Goal: Task Accomplishment & Management: Manage account settings

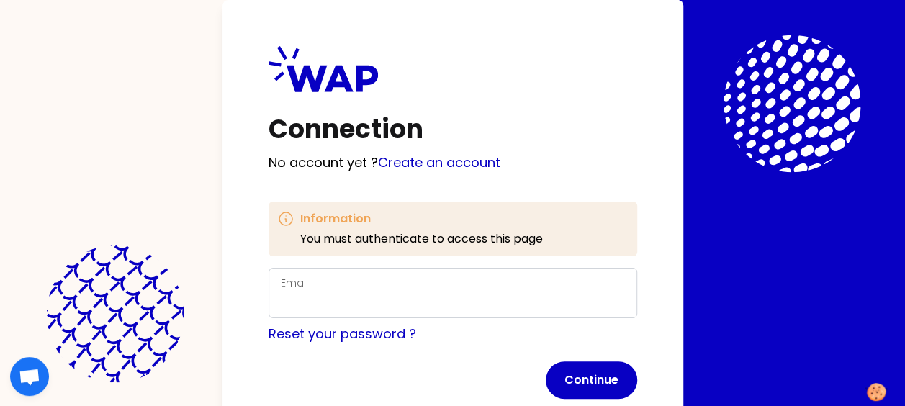
click at [356, 286] on div "Email" at bounding box center [453, 292] width 344 height 37
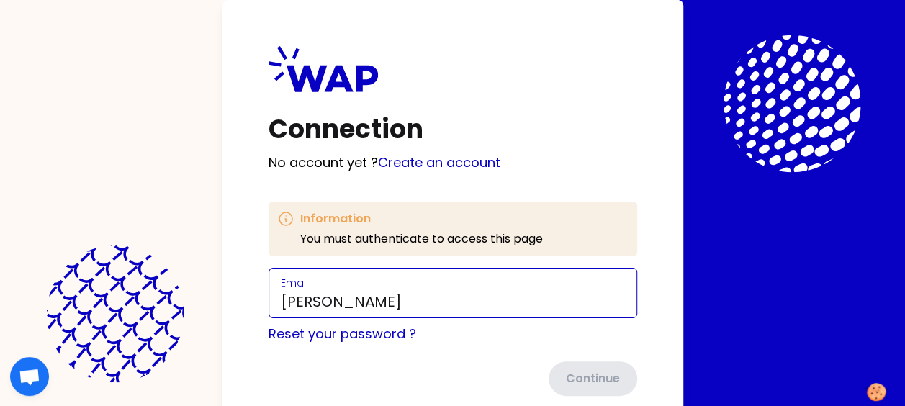
type input "[PERSON_NAME][EMAIL_ADDRESS][PERSON_NAME][DOMAIN_NAME]"
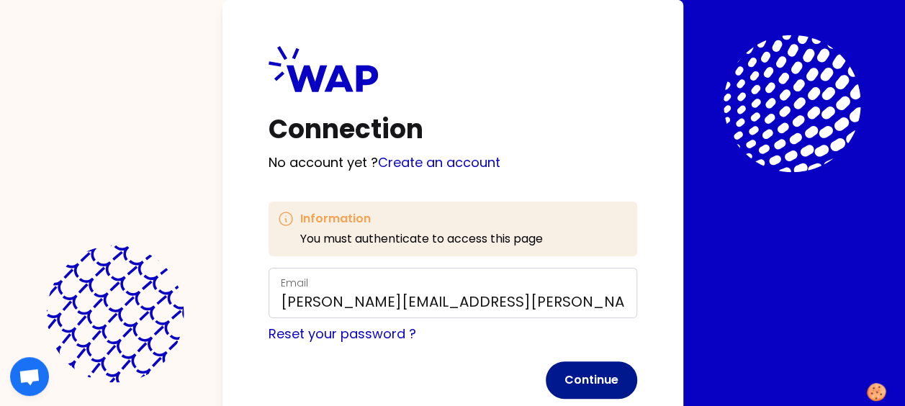
click at [596, 376] on button "Continue" at bounding box center [591, 379] width 91 height 37
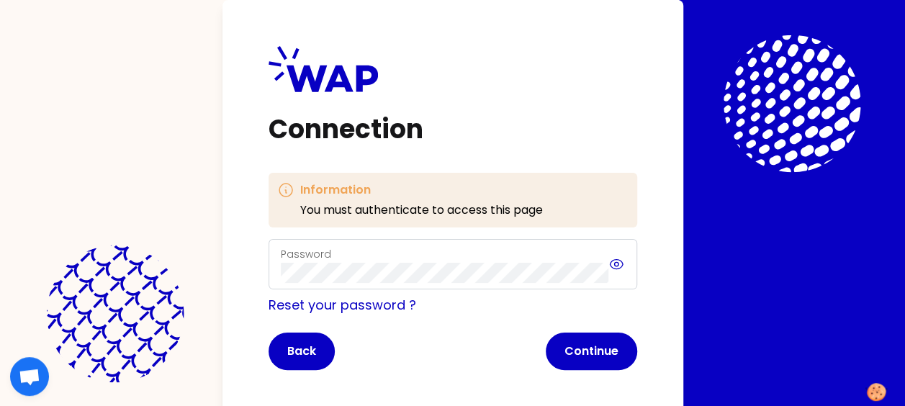
click at [618, 262] on icon at bounding box center [617, 264] width 4 height 4
click at [591, 347] on button "Continue" at bounding box center [591, 351] width 91 height 37
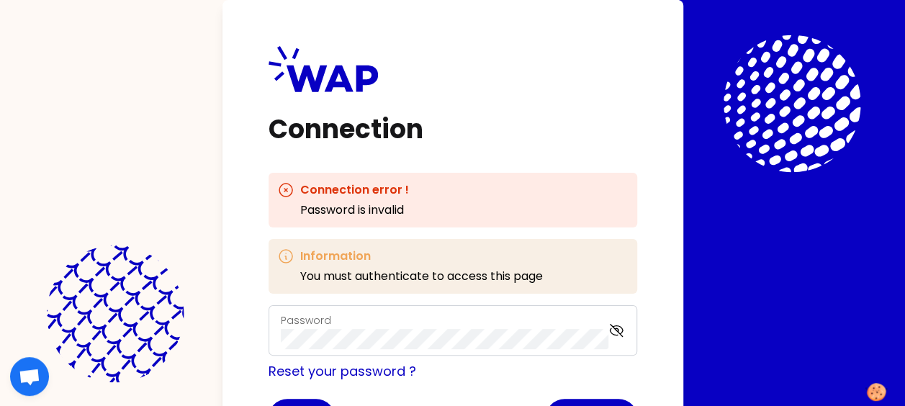
scroll to position [76, 0]
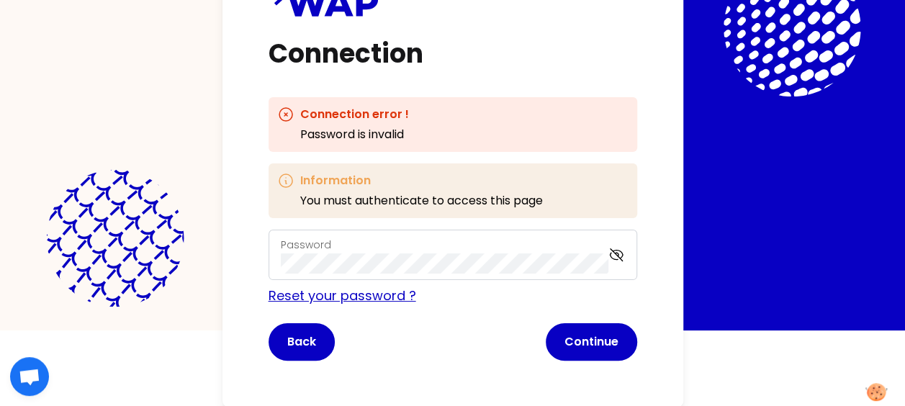
click at [343, 295] on link "Reset your password ?" at bounding box center [343, 296] width 148 height 18
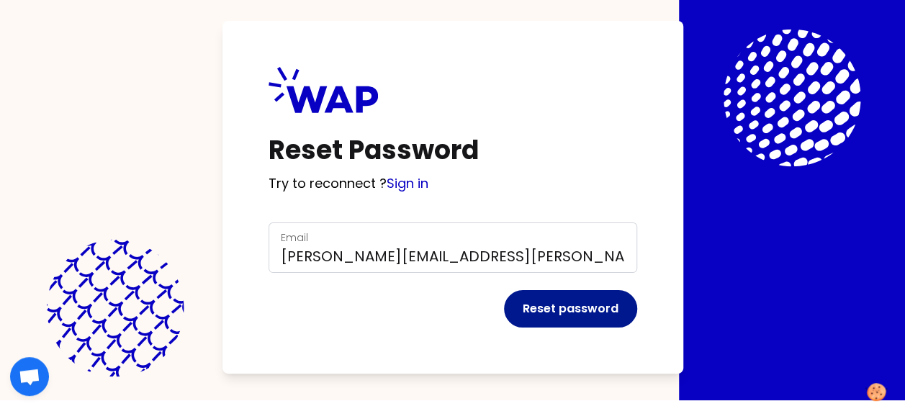
click at [576, 314] on button "Reset password" at bounding box center [570, 308] width 133 height 37
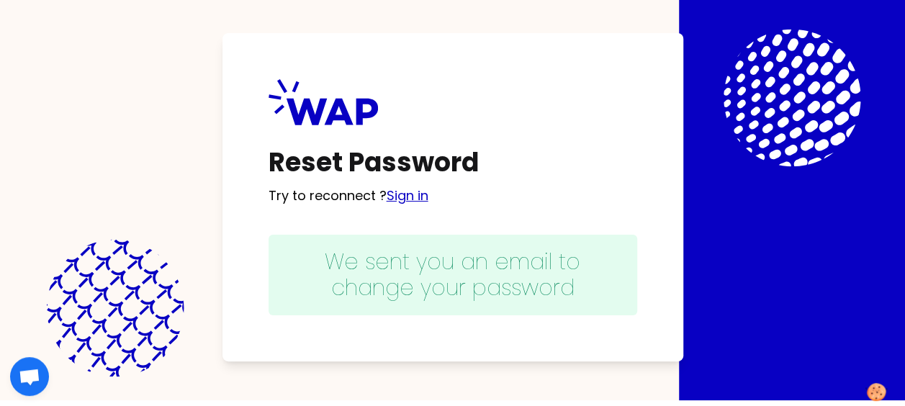
click at [419, 197] on link "Sign in" at bounding box center [408, 195] width 42 height 18
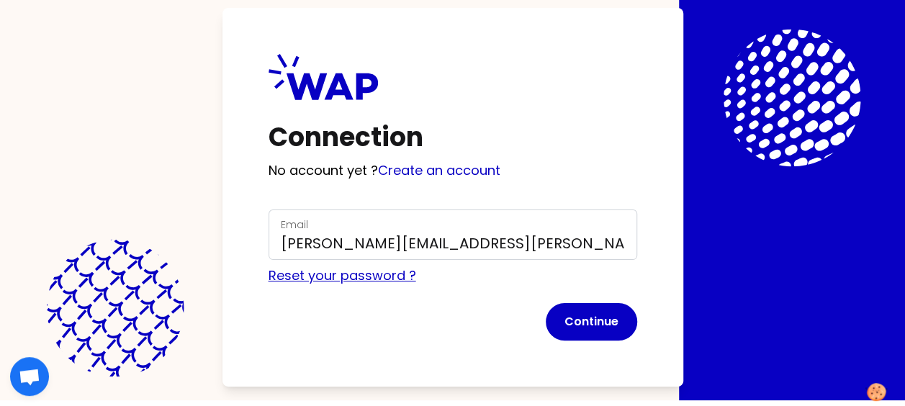
click at [368, 277] on link "Reset your password ?" at bounding box center [343, 275] width 148 height 18
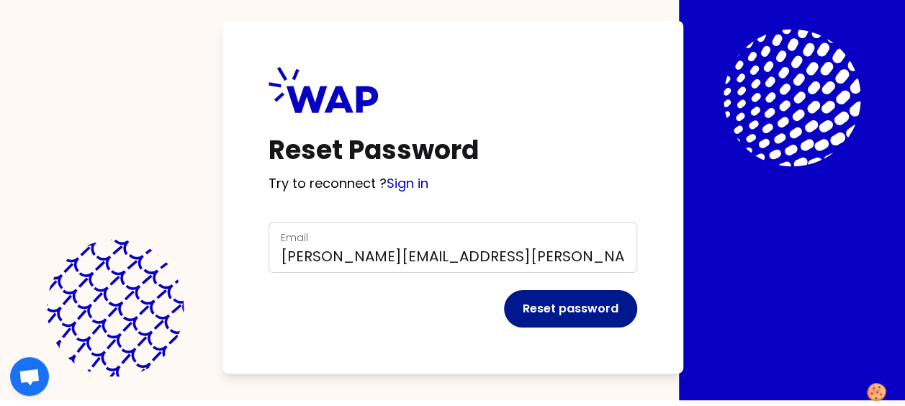
click at [556, 312] on button "Reset password" at bounding box center [570, 308] width 133 height 37
